Goal: Task Accomplishment & Management: Use online tool/utility

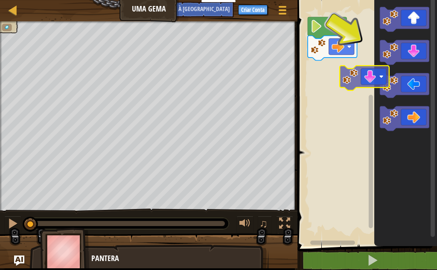
click at [345, 75] on div "Início" at bounding box center [366, 121] width 142 height 251
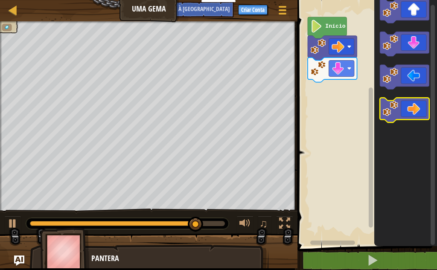
click at [395, 99] on g "Espaço de trabalho do Blockly" at bounding box center [405, 61] width 50 height 124
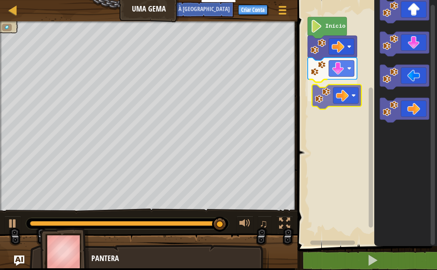
click at [321, 94] on div "Início" at bounding box center [366, 121] width 142 height 251
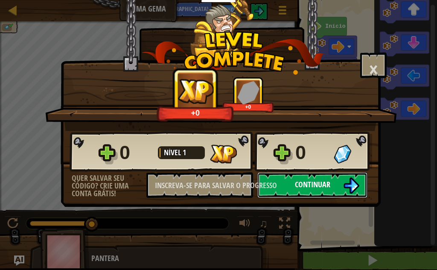
click at [305, 180] on font "Continuar" at bounding box center [312, 184] width 35 height 11
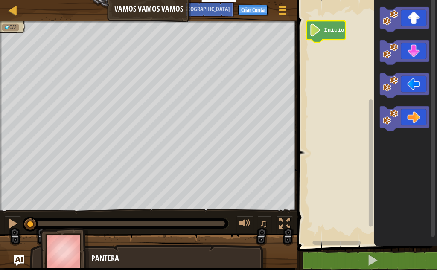
click at [323, 62] on rect "Espaço de trabalho do Blockly" at bounding box center [366, 121] width 142 height 251
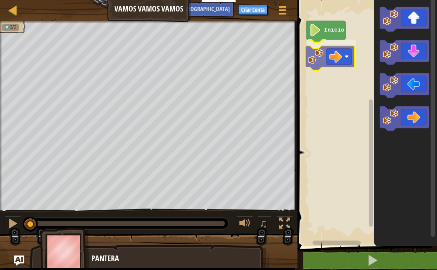
click at [318, 50] on div "Início" at bounding box center [366, 121] width 142 height 251
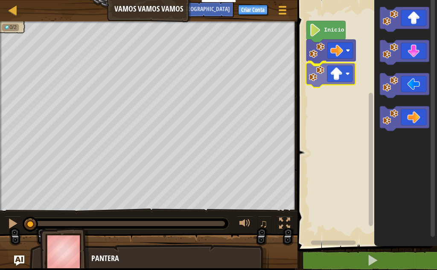
click at [320, 80] on div "Início" at bounding box center [366, 121] width 142 height 251
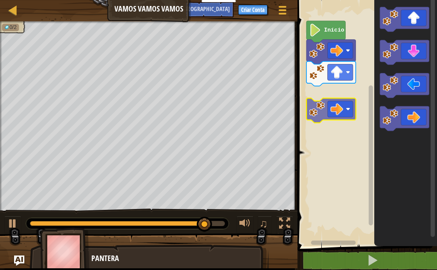
click at [321, 120] on div "Início" at bounding box center [366, 121] width 142 height 251
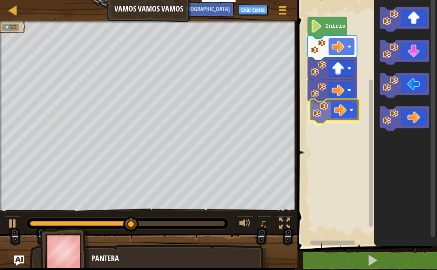
click at [321, 114] on div "Início" at bounding box center [366, 121] width 142 height 251
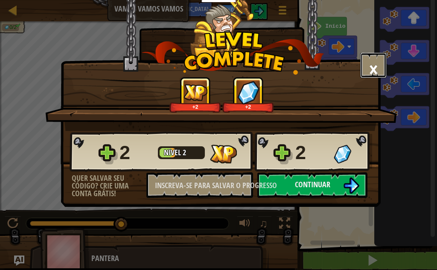
click at [369, 65] on font "×" at bounding box center [373, 69] width 9 height 29
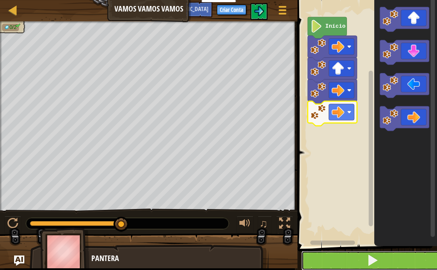
click at [344, 264] on button at bounding box center [373, 261] width 142 height 20
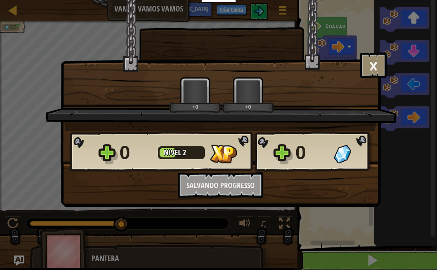
scroll to position [0, 0]
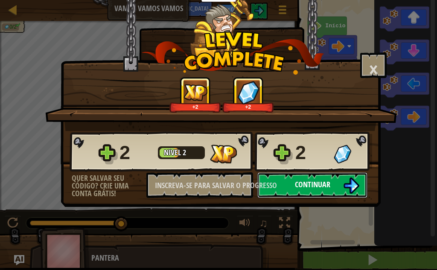
click at [350, 189] on img at bounding box center [351, 186] width 16 height 16
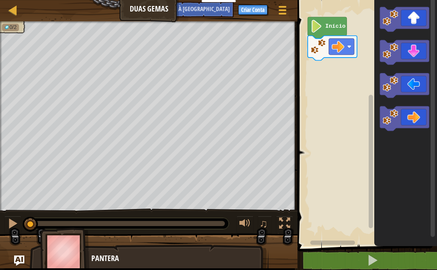
click at [69, 252] on img at bounding box center [65, 251] width 50 height 47
drag, startPoint x: 99, startPoint y: 265, endPoint x: 107, endPoint y: 268, distance: 8.6
drag, startPoint x: 90, startPoint y: 257, endPoint x: 61, endPoint y: 255, distance: 29.2
click at [87, 257] on img at bounding box center [65, 251] width 50 height 47
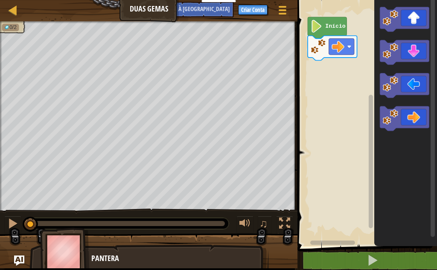
click at [61, 255] on img at bounding box center [65, 251] width 50 height 47
click at [328, 29] on text "Início" at bounding box center [335, 26] width 21 height 6
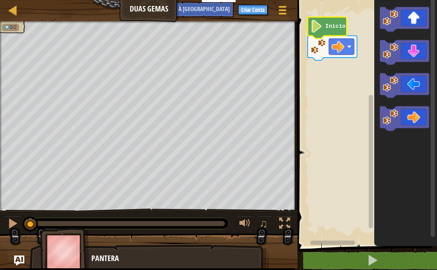
click at [318, 29] on image "Espaço de trabalho do Blockly" at bounding box center [317, 26] width 12 height 13
click at [341, 138] on rect "Espaço de trabalho do Blockly" at bounding box center [366, 121] width 142 height 251
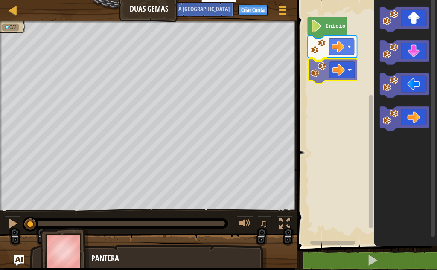
click at [313, 70] on div "Início" at bounding box center [366, 121] width 142 height 251
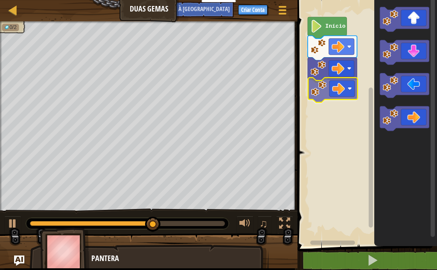
click at [318, 90] on div "Início" at bounding box center [366, 121] width 142 height 251
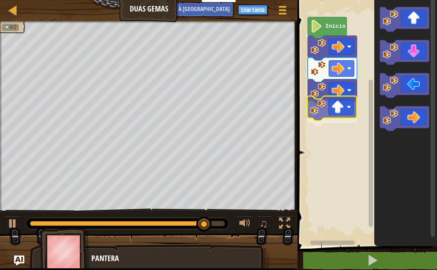
click at [322, 111] on div "Início" at bounding box center [366, 121] width 142 height 251
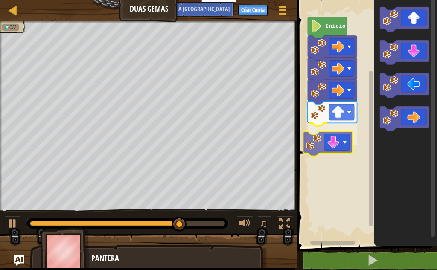
click at [323, 147] on div "Início" at bounding box center [366, 121] width 142 height 251
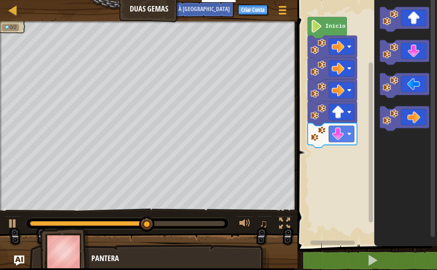
click at [340, 161] on div "Início" at bounding box center [366, 121] width 142 height 251
click at [394, 78] on g "Espaço de trabalho do Blockly" at bounding box center [405, 69] width 50 height 124
click at [391, 70] on icon "Espaço de trabalho do Blockly" at bounding box center [406, 121] width 63 height 251
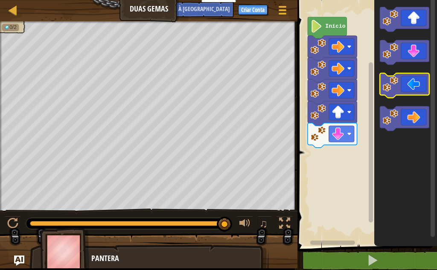
click at [387, 74] on g "Espaço de trabalho do Blockly" at bounding box center [405, 69] width 50 height 124
click at [384, 85] on g "Espaço de trabalho do Blockly" at bounding box center [405, 69] width 50 height 124
click at [381, 83] on g "Espaço de trabalho do Blockly" at bounding box center [405, 69] width 50 height 124
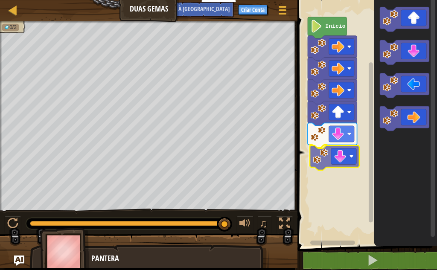
click at [326, 158] on div "Início" at bounding box center [366, 121] width 142 height 251
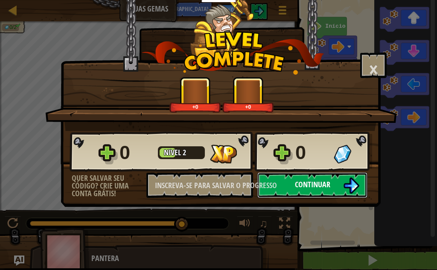
click at [328, 183] on font "Continuar" at bounding box center [312, 184] width 35 height 11
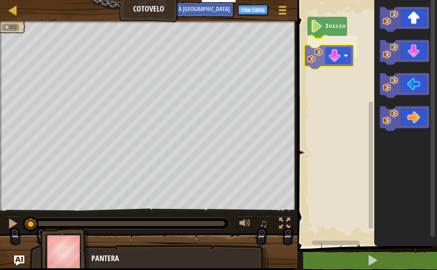
click at [312, 51] on div "Início" at bounding box center [366, 121] width 142 height 251
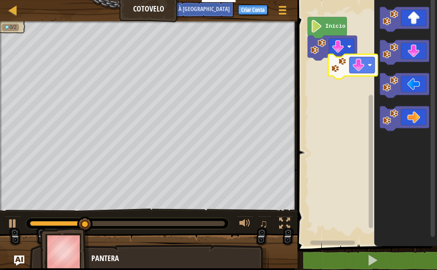
click at [315, 66] on div "Início" at bounding box center [366, 121] width 142 height 251
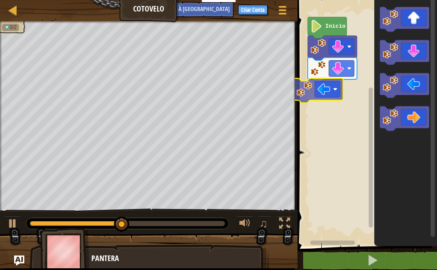
click at [297, 93] on div "Início" at bounding box center [366, 121] width 142 height 251
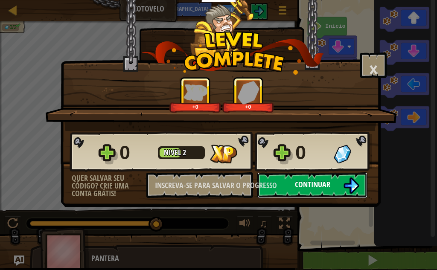
click at [289, 177] on button "Continuar" at bounding box center [313, 186] width 110 height 26
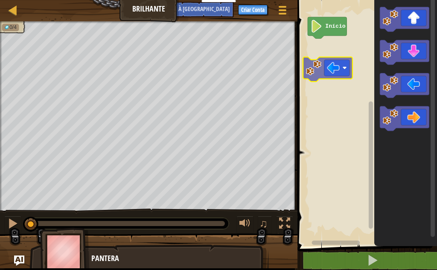
click at [308, 74] on div "Início" at bounding box center [366, 121] width 142 height 251
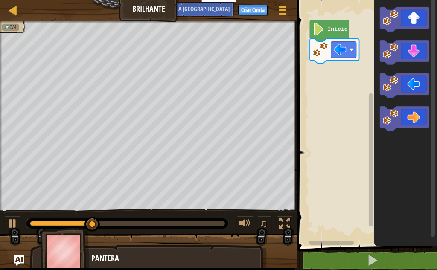
click at [379, 82] on div "Início" at bounding box center [366, 121] width 142 height 251
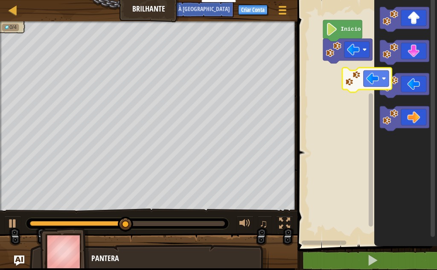
click at [333, 70] on div "Início" at bounding box center [366, 121] width 142 height 251
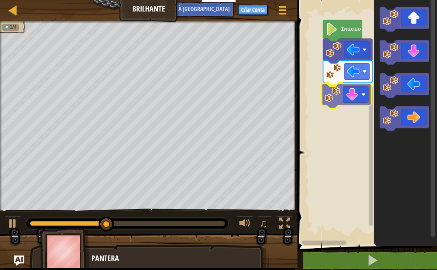
click at [331, 99] on div "Início" at bounding box center [366, 121] width 142 height 251
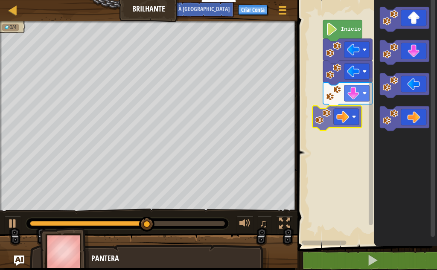
click at [325, 119] on div "Início" at bounding box center [366, 121] width 142 height 251
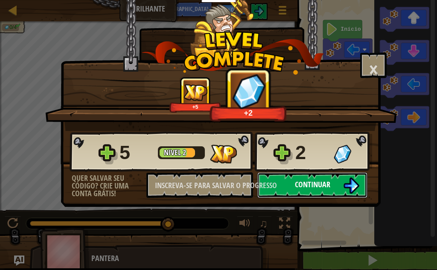
click at [293, 183] on button "Continuar" at bounding box center [313, 186] width 110 height 26
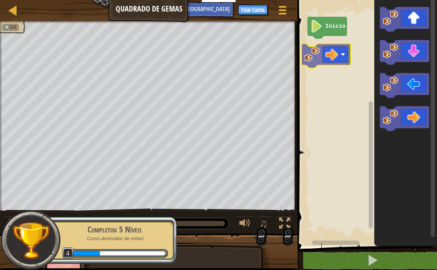
click at [317, 54] on div "Início" at bounding box center [366, 121] width 142 height 251
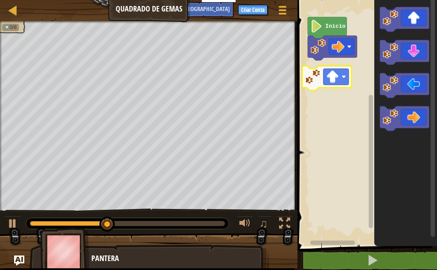
click at [342, 76] on div "Início" at bounding box center [366, 121] width 142 height 251
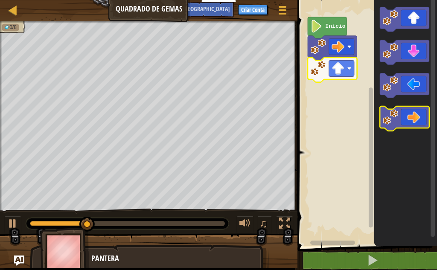
click at [385, 118] on image "Espaço de trabalho do Blockly" at bounding box center [390, 116] width 15 height 15
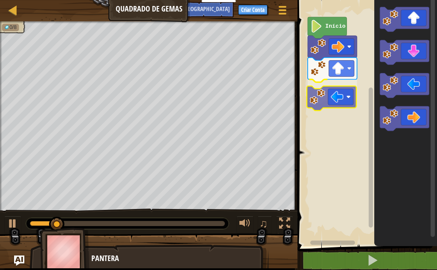
click at [322, 104] on div "Início" at bounding box center [366, 121] width 142 height 251
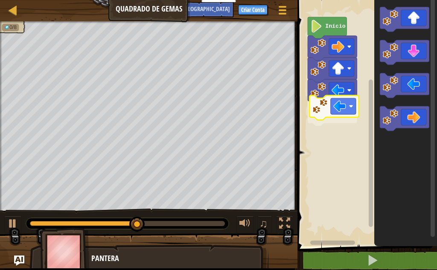
click at [322, 112] on div "Início" at bounding box center [366, 121] width 142 height 251
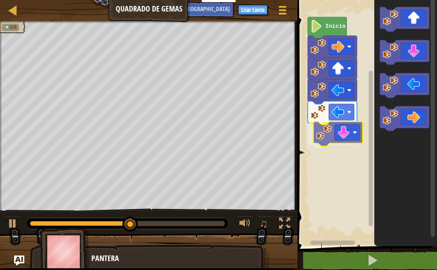
click at [325, 133] on div "Início" at bounding box center [366, 121] width 142 height 251
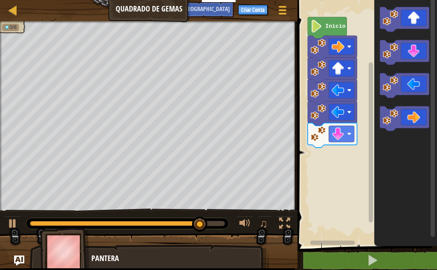
click at [367, 100] on div "Início" at bounding box center [366, 121] width 142 height 251
click at [375, 93] on icon "Espaço de trabalho do Blockly" at bounding box center [406, 121] width 63 height 251
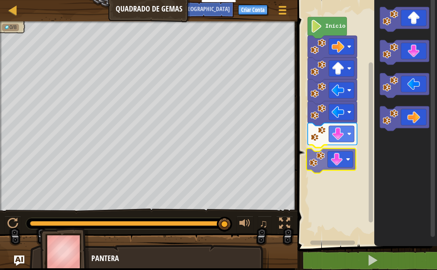
click at [320, 163] on div "Início" at bounding box center [366, 121] width 142 height 251
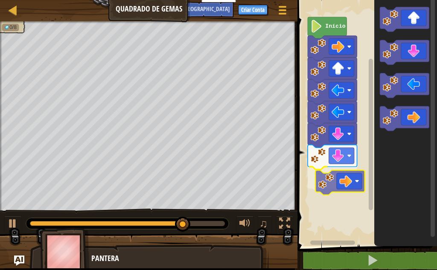
click at [335, 188] on div "Início" at bounding box center [366, 121] width 142 height 251
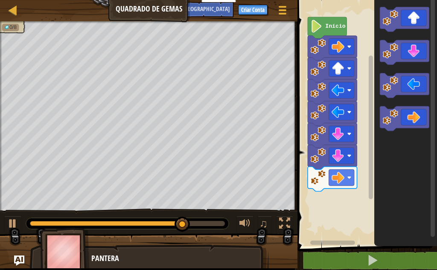
click at [366, 174] on div "Início" at bounding box center [366, 121] width 142 height 251
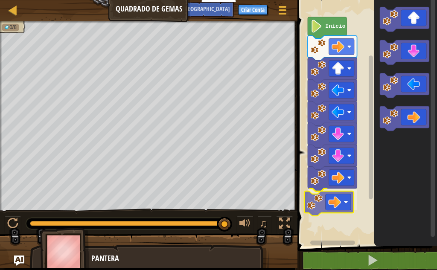
click at [307, 202] on div "Início" at bounding box center [366, 121] width 142 height 251
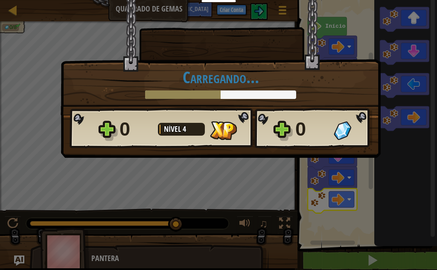
click at [389, 185] on div "× Este nível foi divertido? [GEOGRAPHIC_DATA]... Splines reticuladas... [GEOGRA…" at bounding box center [218, 135] width 437 height 270
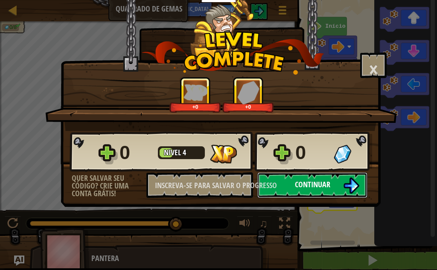
click at [332, 185] on button "Continuar" at bounding box center [313, 186] width 110 height 26
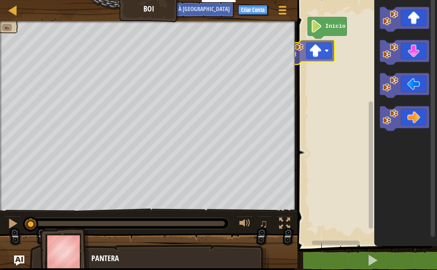
click at [313, 57] on div "Início" at bounding box center [366, 121] width 142 height 251
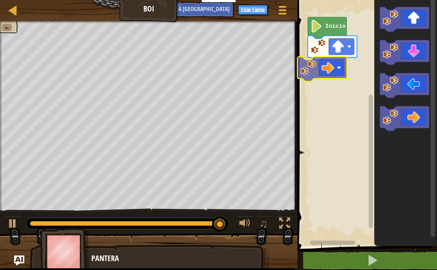
click at [311, 73] on div "Início" at bounding box center [366, 121] width 142 height 251
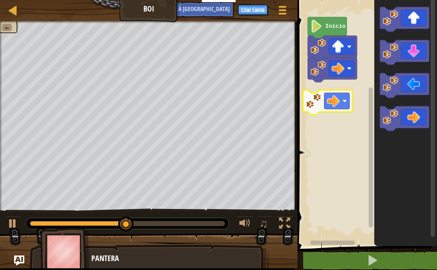
click at [317, 102] on div "Início" at bounding box center [366, 121] width 142 height 251
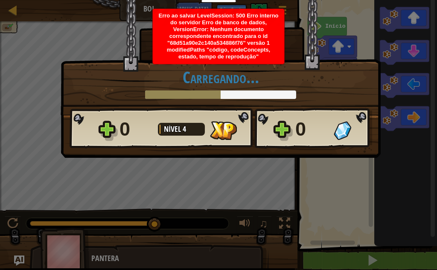
drag, startPoint x: 317, startPoint y: 88, endPoint x: 298, endPoint y: 102, distance: 23.6
click at [298, 101] on div "× Este nível foi divertido? [GEOGRAPHIC_DATA]... Splines reticuladas... [GEOGRA…" at bounding box center [221, 58] width 320 height 116
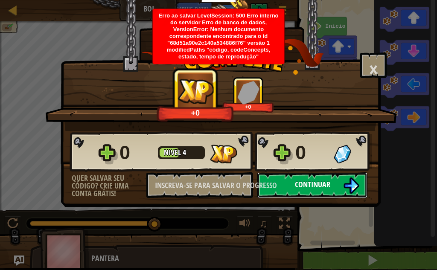
click at [301, 182] on font "Continuar" at bounding box center [312, 184] width 35 height 11
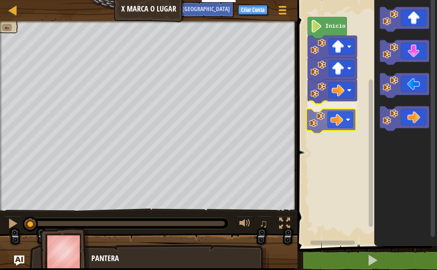
click at [327, 122] on div "Início" at bounding box center [366, 121] width 142 height 251
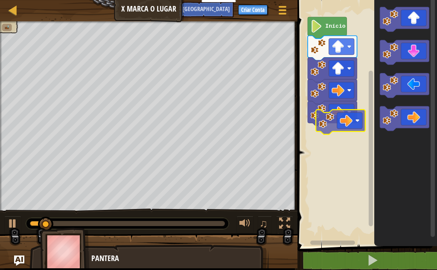
click at [332, 125] on div "Início" at bounding box center [366, 121] width 142 height 251
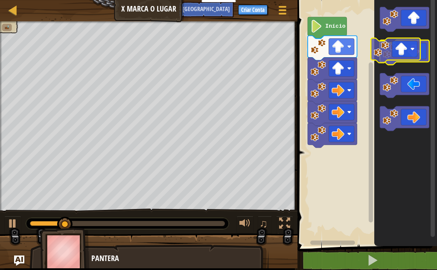
click at [417, 12] on icon "Espaço de trabalho do Blockly" at bounding box center [405, 19] width 50 height 25
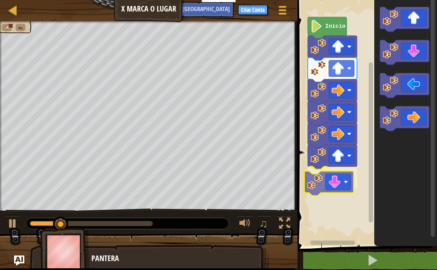
click at [330, 180] on div "Início" at bounding box center [366, 121] width 142 height 251
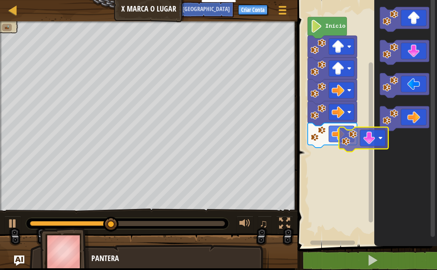
click at [326, 159] on div "Início" at bounding box center [366, 121] width 142 height 251
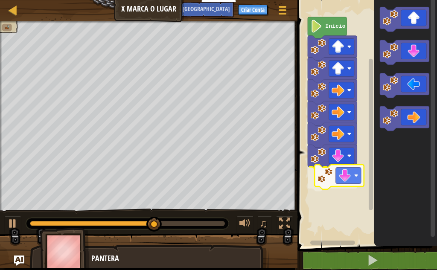
click at [331, 187] on div "Início" at bounding box center [366, 121] width 142 height 251
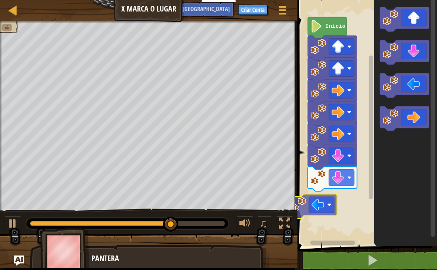
click at [309, 207] on div "Início" at bounding box center [366, 121] width 142 height 251
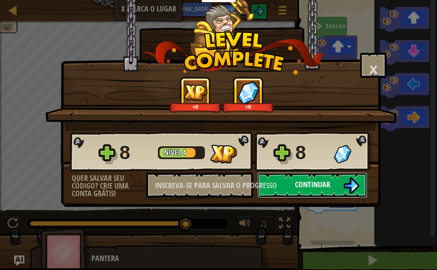
click at [278, 189] on button "Continuar" at bounding box center [313, 186] width 110 height 26
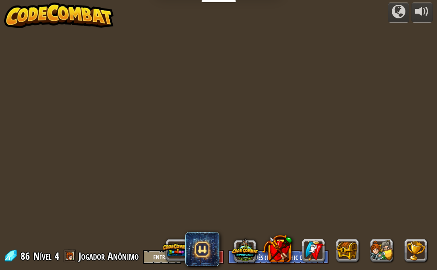
select select "pt-BR"
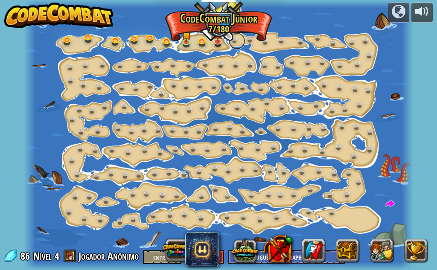
click at [234, 42] on link at bounding box center [237, 40] width 17 height 17
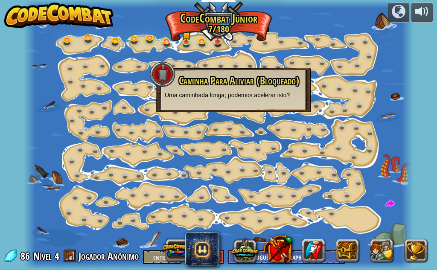
drag, startPoint x: 287, startPoint y: 29, endPoint x: 313, endPoint y: 29, distance: 25.6
click at [312, 29] on div at bounding box center [219, 135] width 390 height 270
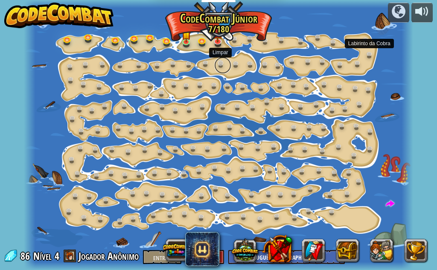
click at [221, 65] on link at bounding box center [222, 65] width 17 height 17
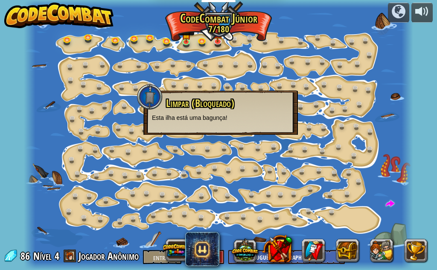
drag, startPoint x: 191, startPoint y: 41, endPoint x: 257, endPoint y: 41, distance: 66.2
click at [193, 41] on div "Mudança de [PERSON_NAME] (Bloqueado) Altera os argumentos de step. Vai Intelige…" at bounding box center [219, 135] width 390 height 270
click at [132, 38] on link at bounding box center [135, 38] width 17 height 17
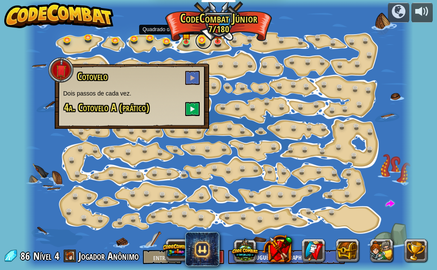
click at [205, 41] on link at bounding box center [203, 40] width 17 height 17
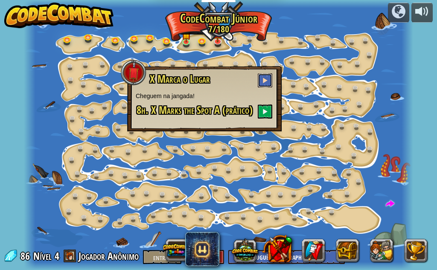
click at [263, 81] on button at bounding box center [265, 80] width 15 height 14
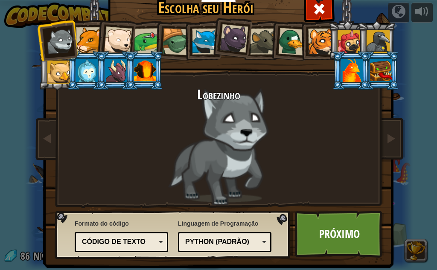
click at [85, 79] on div at bounding box center [87, 70] width 22 height 23
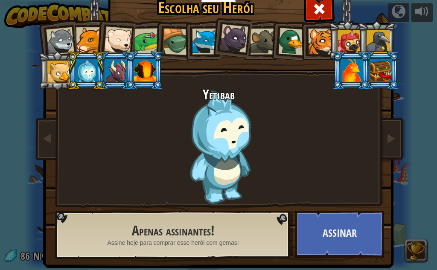
click at [140, 35] on div at bounding box center [147, 41] width 26 height 26
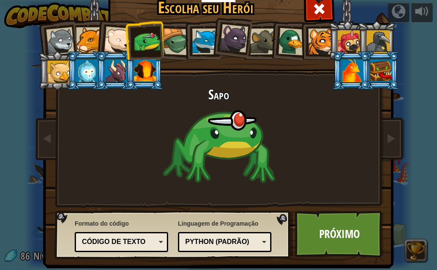
click at [173, 38] on div at bounding box center [175, 41] width 27 height 27
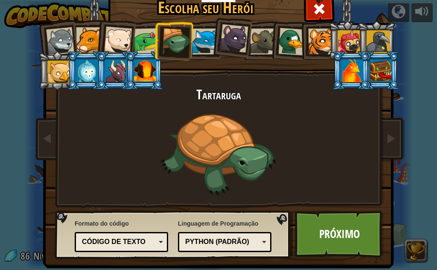
click at [117, 36] on div at bounding box center [118, 40] width 28 height 28
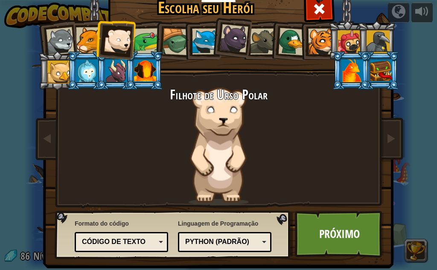
click at [149, 50] on div at bounding box center [147, 41] width 26 height 26
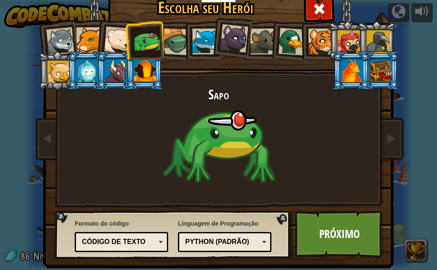
click at [229, 93] on h2 "Sapo" at bounding box center [219, 95] width 320 height 15
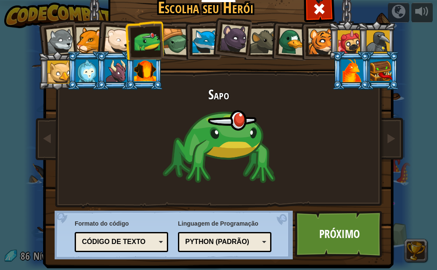
click at [230, 93] on h2 "Sapo" at bounding box center [219, 95] width 320 height 15
drag, startPoint x: 230, startPoint y: 93, endPoint x: 195, endPoint y: 95, distance: 34.7
click at [195, 95] on h2 "Sapo" at bounding box center [219, 95] width 320 height 15
